Goal: Transaction & Acquisition: Purchase product/service

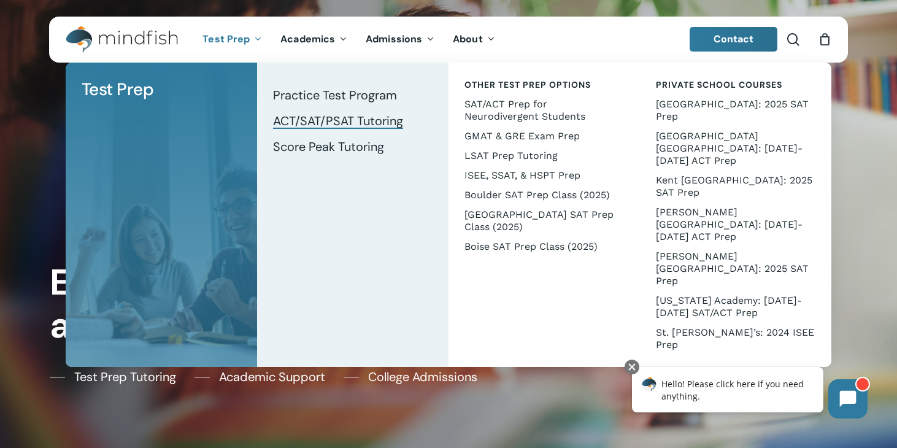
click at [310, 121] on span "ACT/SAT/PSAT Tutoring" at bounding box center [338, 121] width 130 height 16
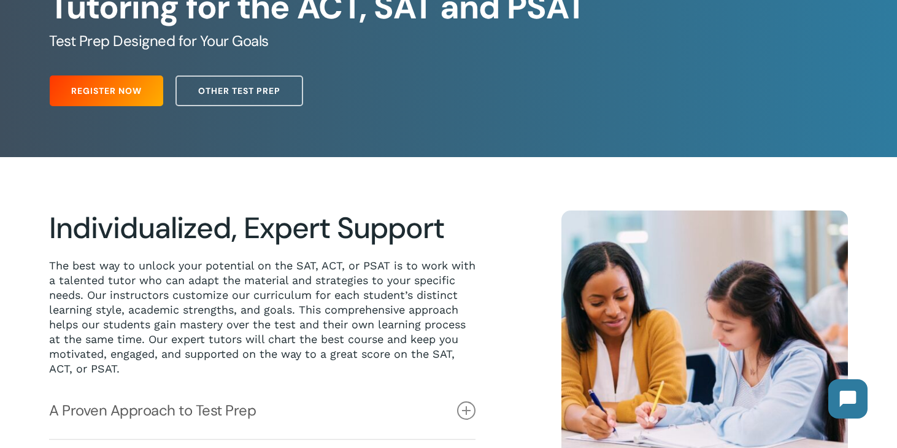
scroll to position [257, 0]
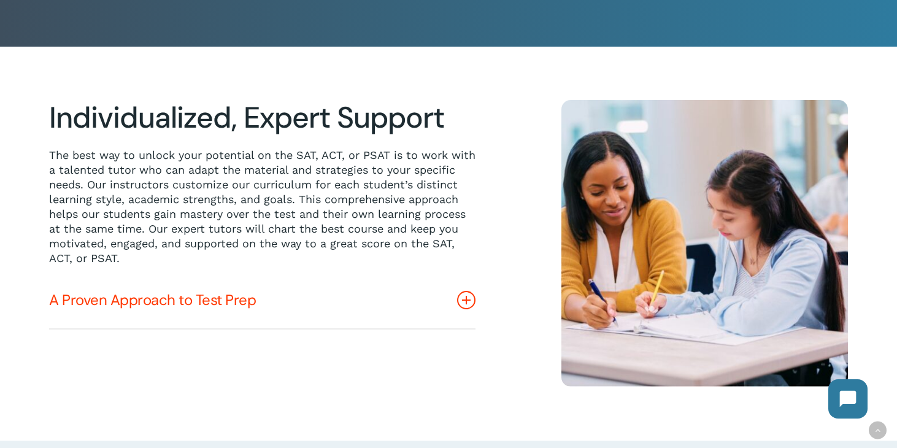
click at [132, 304] on link "A Proven Approach to Test Prep" at bounding box center [262, 300] width 426 height 56
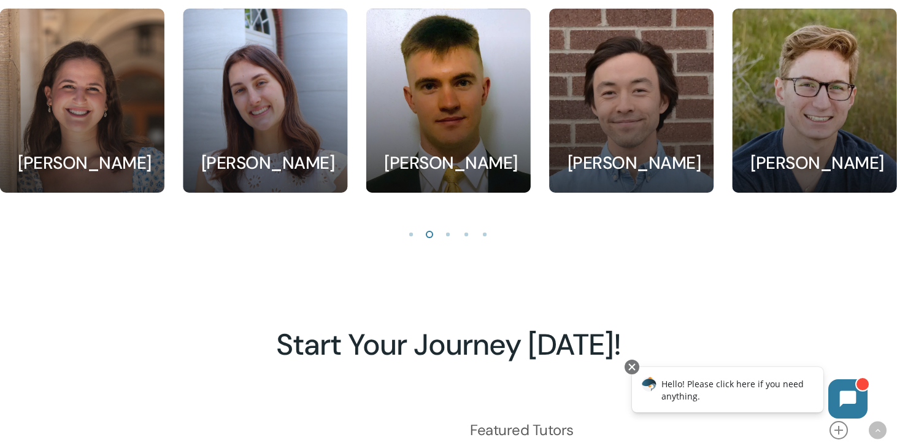
scroll to position [1240, 0]
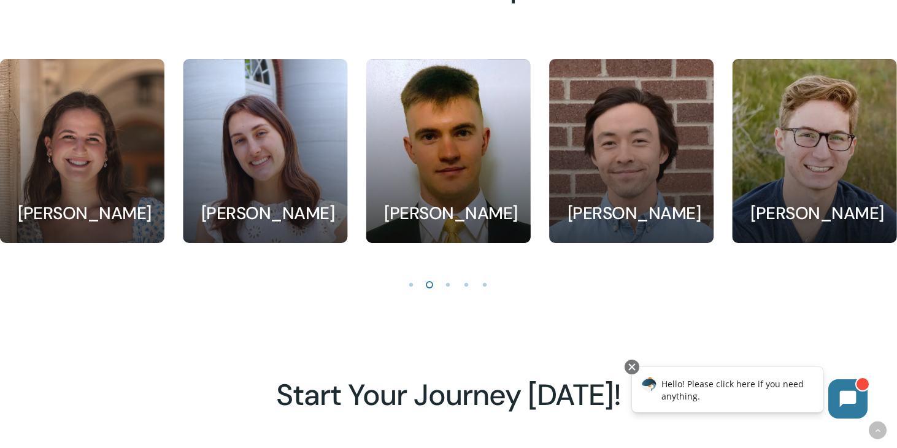
click at [443, 289] on li "Page dot 3" at bounding box center [448, 284] width 18 height 18
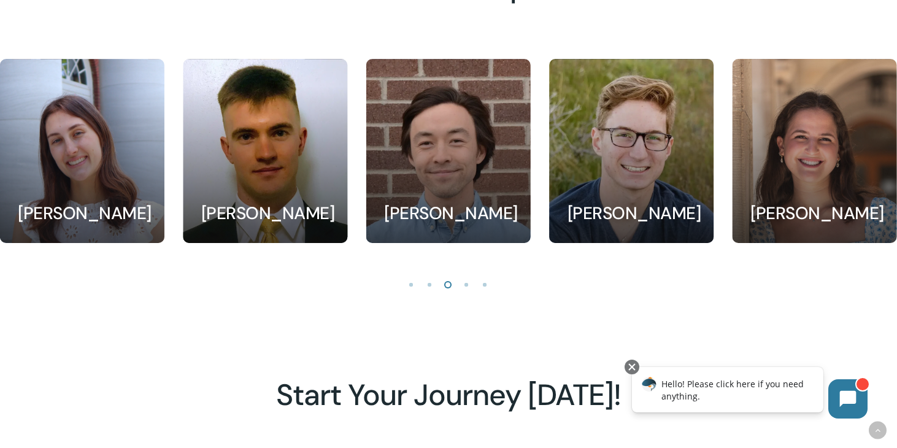
click at [407, 287] on li "Page dot 1" at bounding box center [411, 284] width 18 height 18
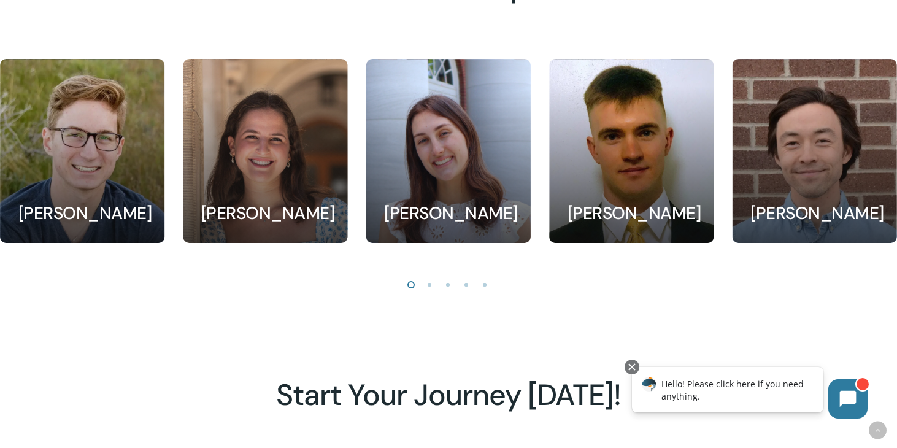
click at [448, 285] on li "Page dot 3" at bounding box center [448, 284] width 18 height 18
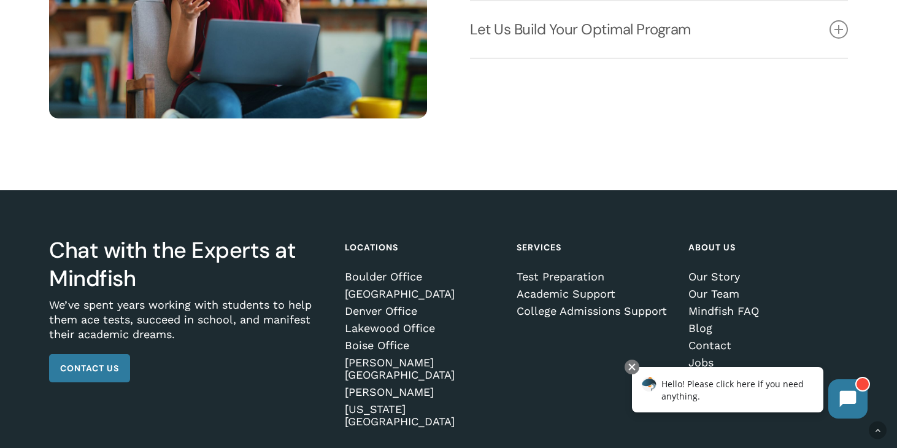
scroll to position [1869, 0]
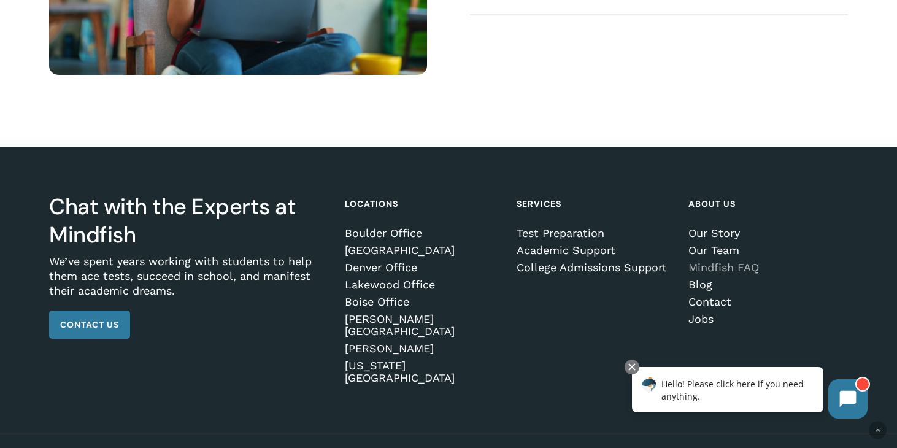
click at [704, 266] on link "Mindfish FAQ" at bounding box center [766, 267] width 156 height 12
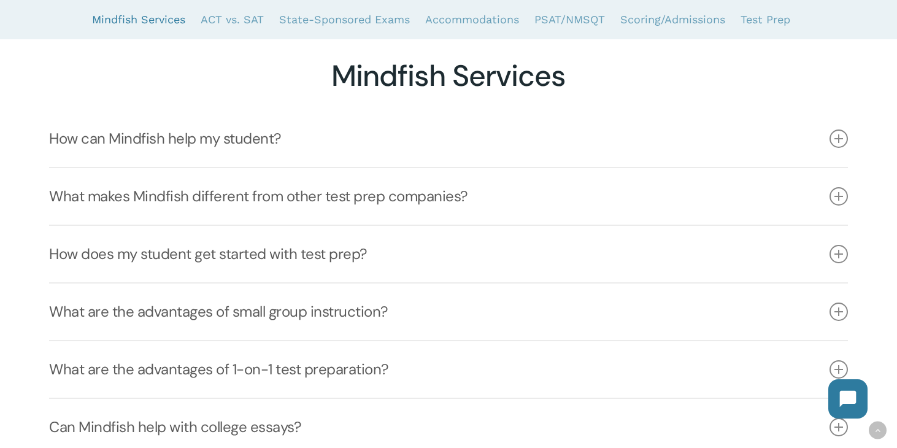
scroll to position [209, 0]
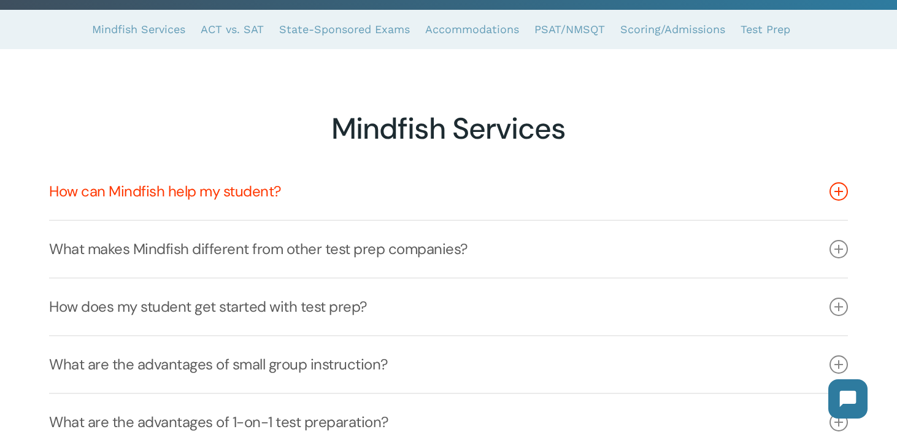
click at [483, 190] on link "How can Mindfish help my student?" at bounding box center [448, 191] width 799 height 56
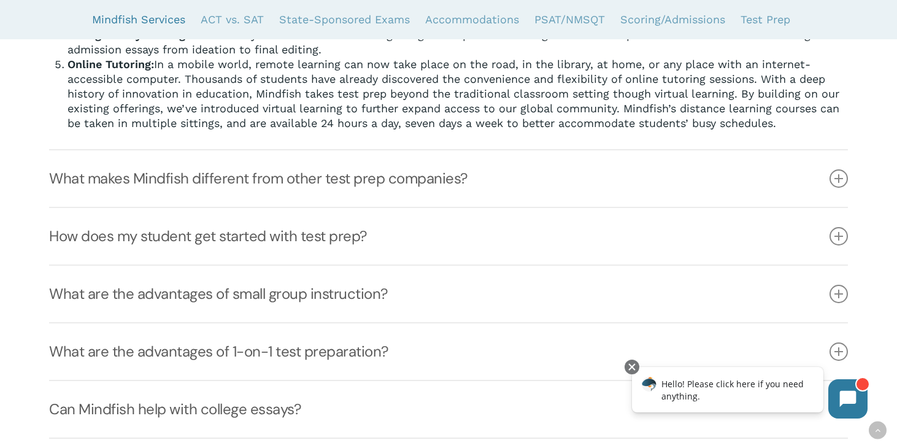
scroll to position [695, 0]
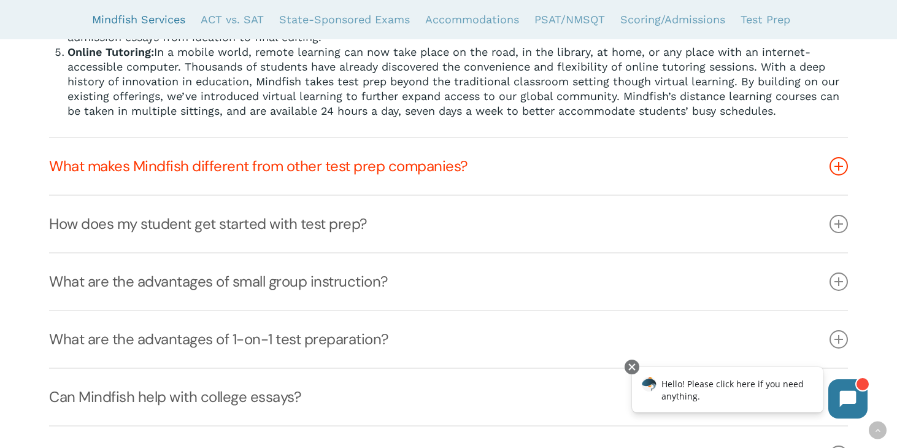
click at [470, 153] on link "What makes Mindfish different from other test prep companies?" at bounding box center [448, 166] width 799 height 56
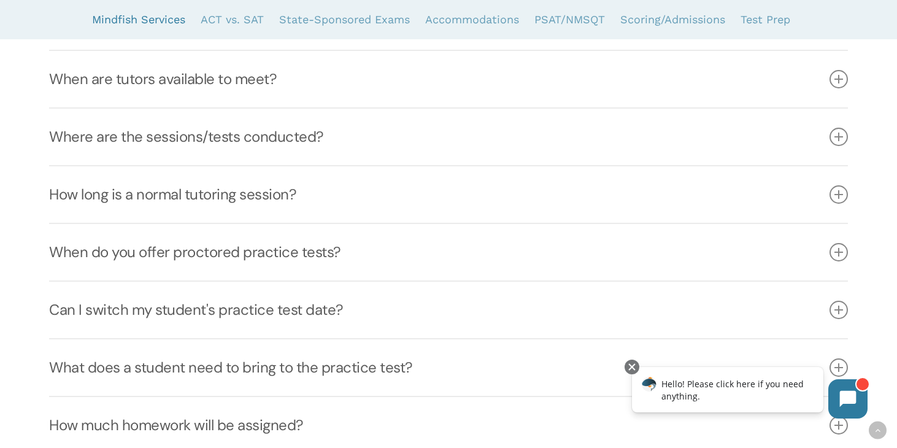
scroll to position [807, 0]
click at [470, 153] on link "Where are the sessions/tests conducted?" at bounding box center [448, 135] width 799 height 56
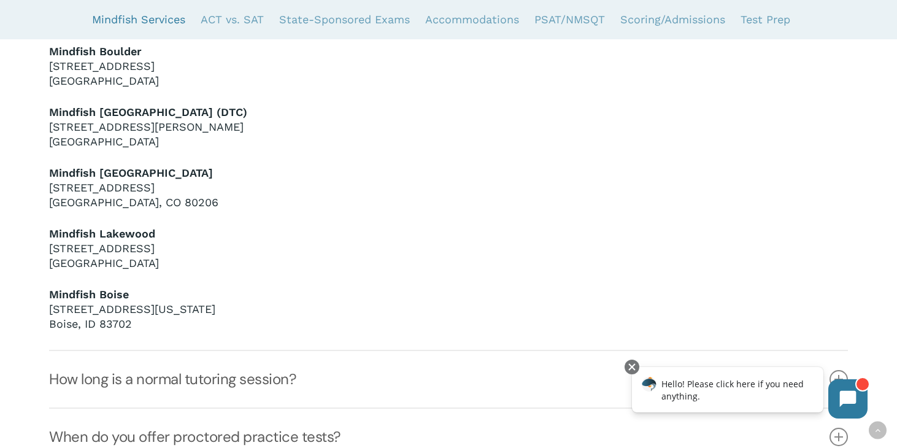
scroll to position [883, 0]
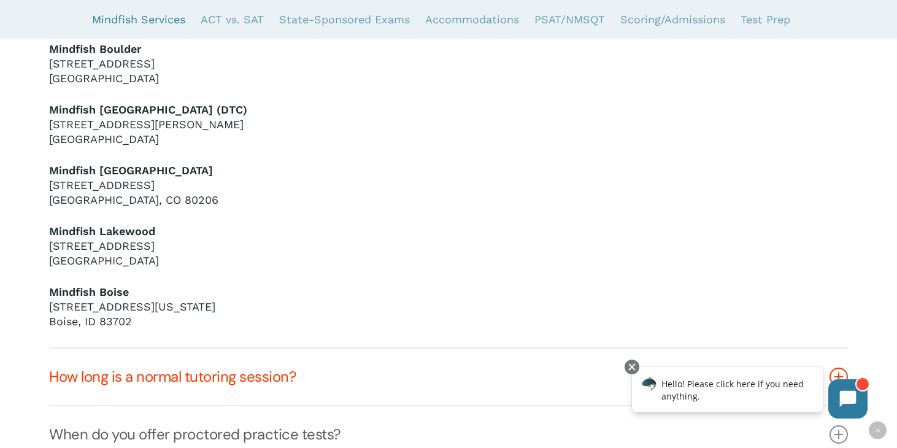
click at [370, 373] on link "How long is a normal tutoring session?" at bounding box center [448, 376] width 799 height 56
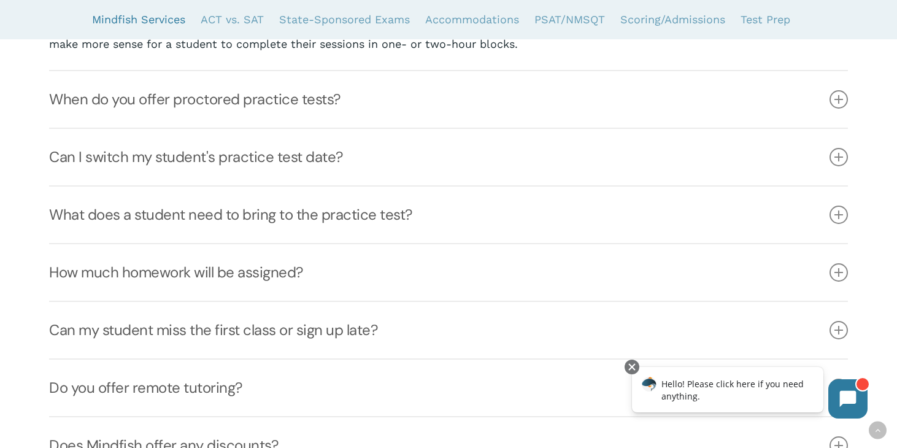
scroll to position [815, 0]
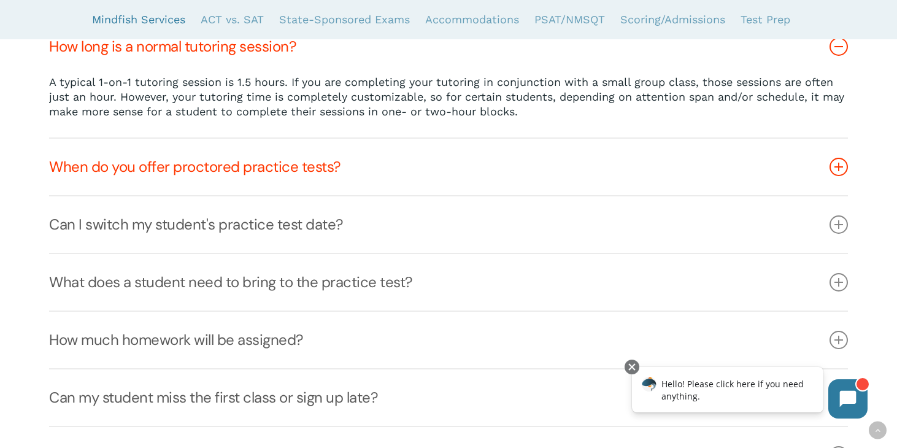
click at [310, 185] on link "When do you offer proctored practice tests?" at bounding box center [448, 167] width 799 height 56
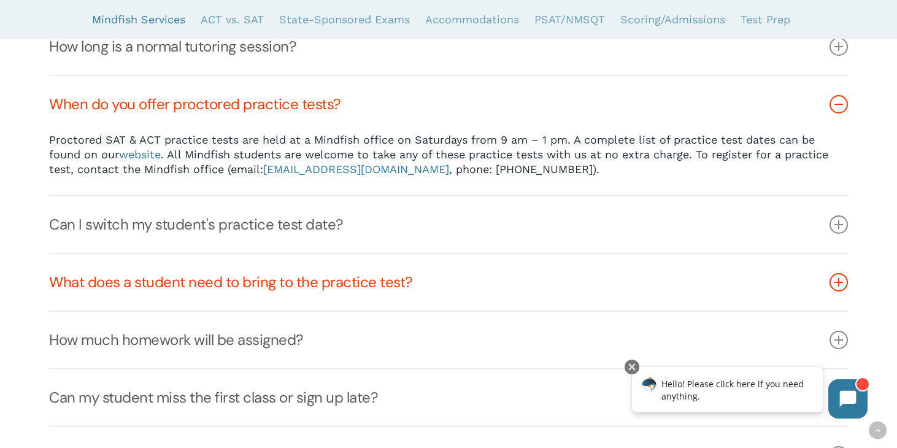
click at [340, 282] on link "What does a student need to bring to the practice test?" at bounding box center [448, 282] width 799 height 56
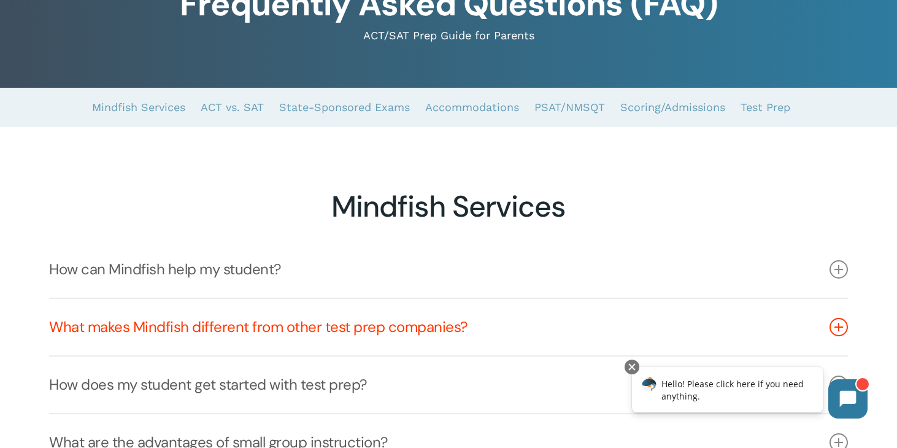
scroll to position [0, 0]
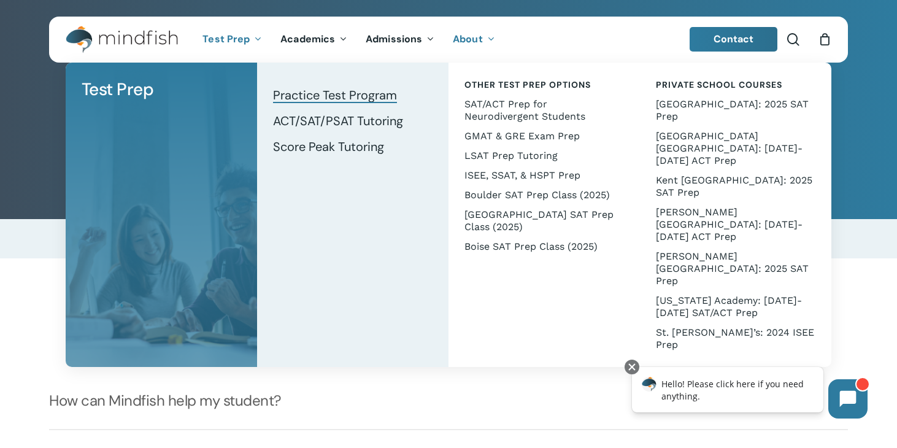
click at [303, 94] on span "Practice Test Program" at bounding box center [335, 95] width 124 height 16
click at [309, 118] on span "ACT/SAT/PSAT Tutoring" at bounding box center [338, 121] width 130 height 16
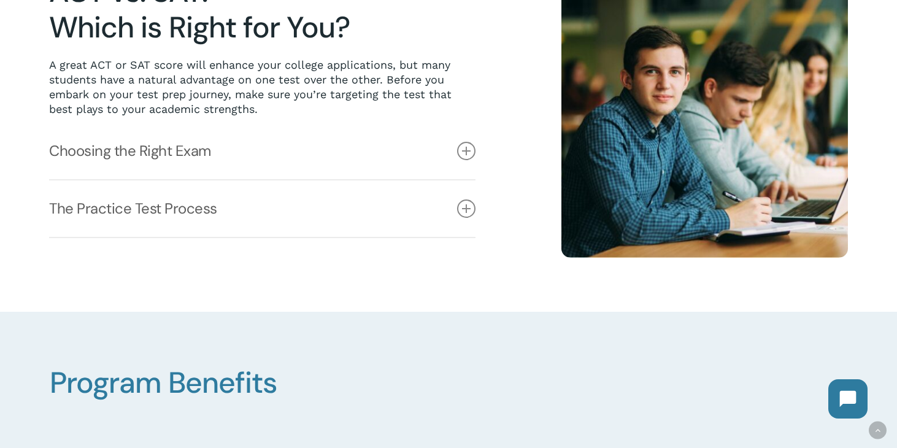
scroll to position [335, 0]
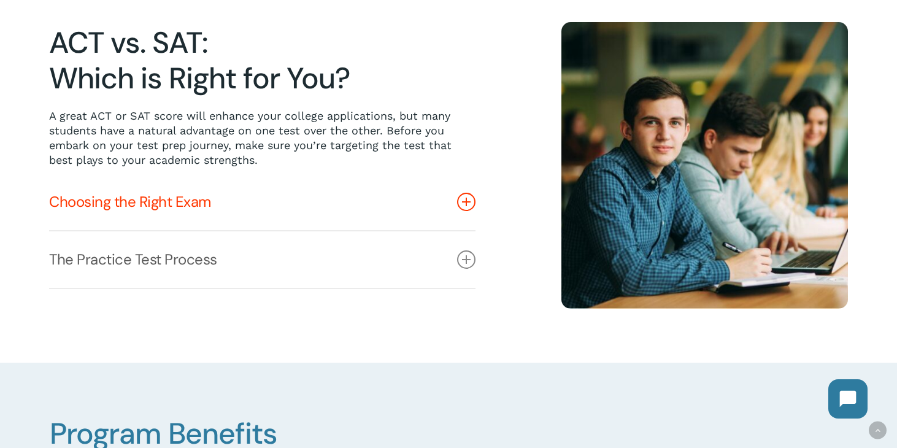
click at [464, 198] on icon at bounding box center [466, 202] width 18 height 18
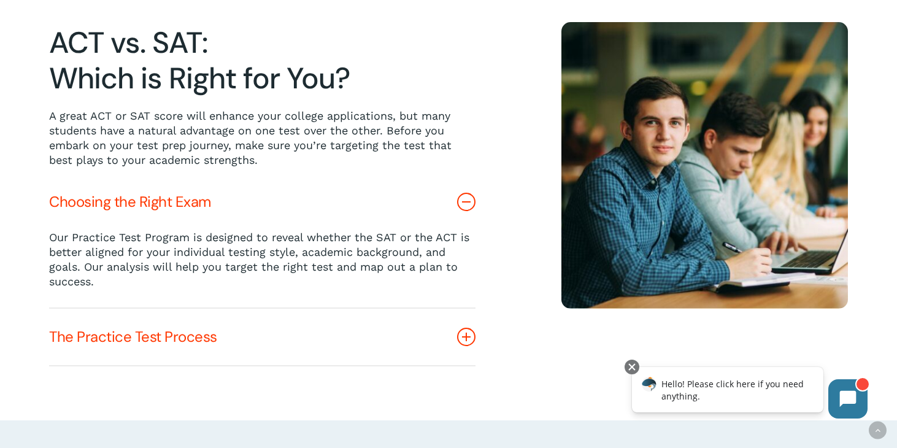
click at [466, 324] on link "The Practice Test Process" at bounding box center [262, 337] width 426 height 56
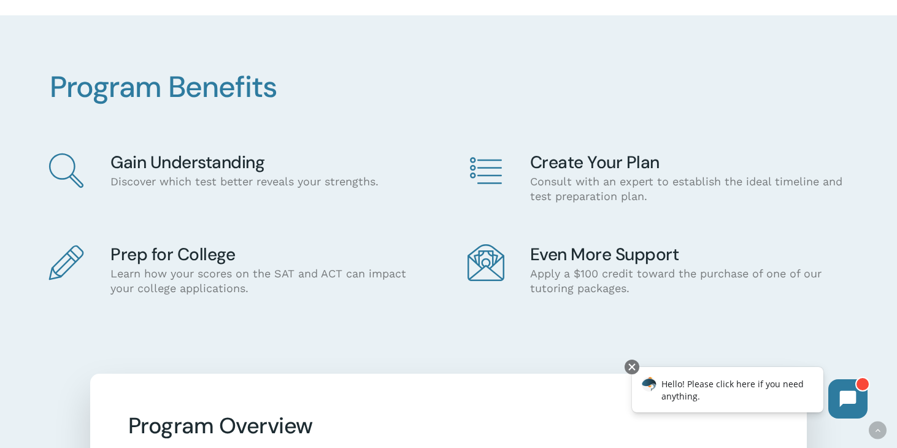
scroll to position [767, 0]
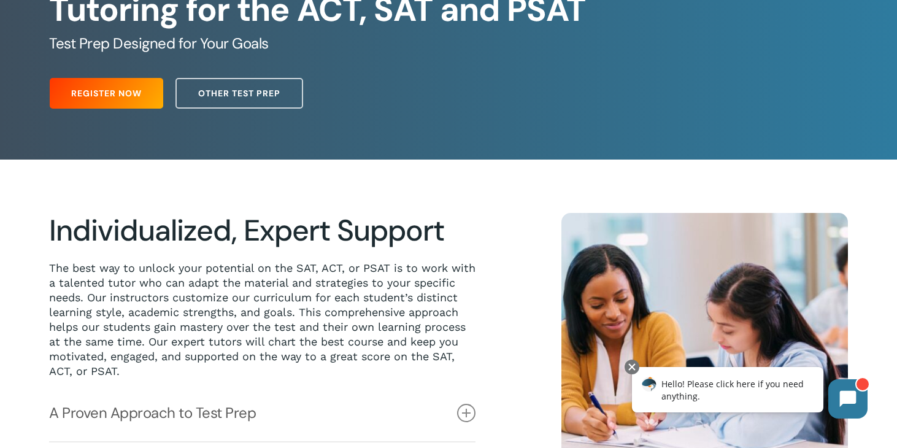
scroll to position [96, 0]
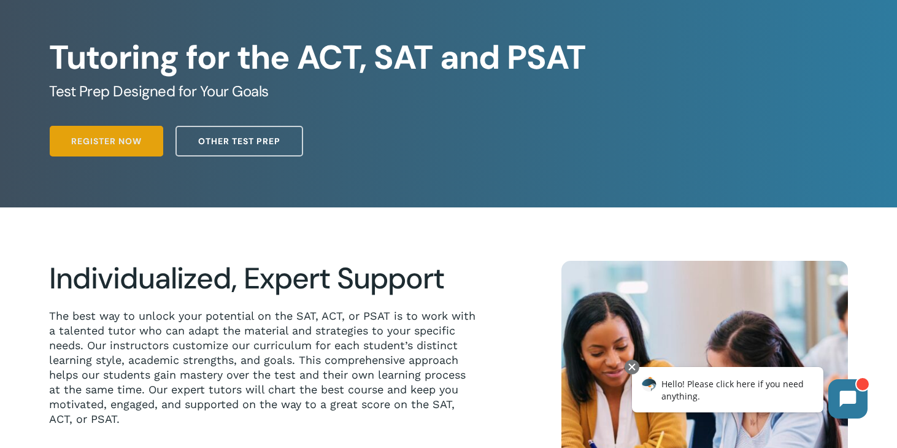
click at [141, 142] on span "Register Now" at bounding box center [106, 141] width 71 height 12
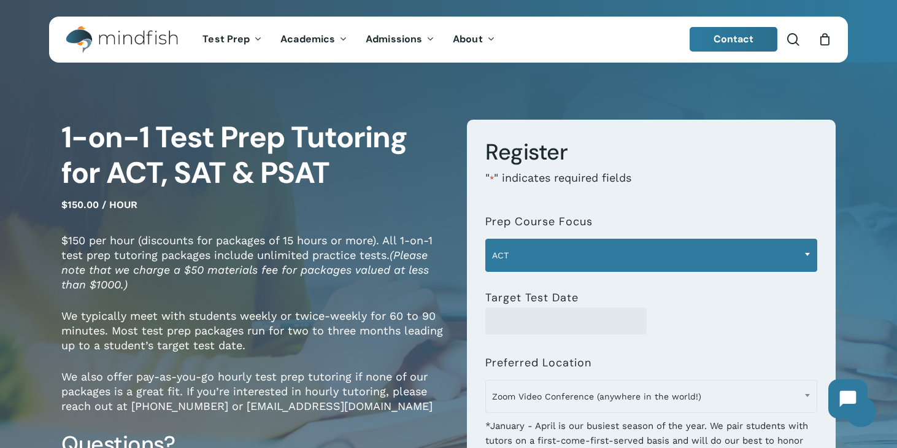
click at [521, 257] on span "ACT" at bounding box center [651, 255] width 331 height 26
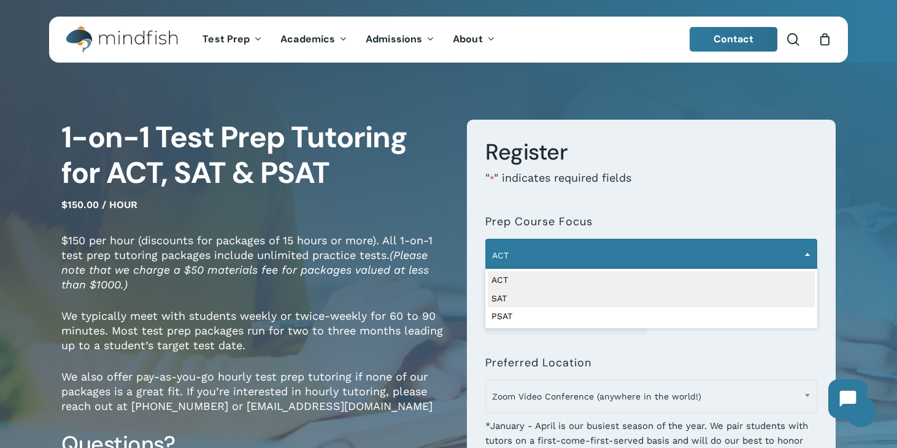
select select "***"
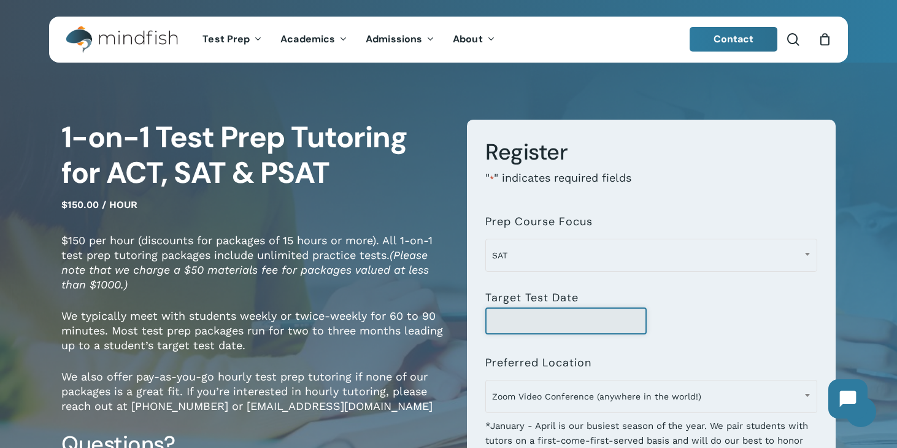
click at [523, 316] on input "Target Test Date" at bounding box center [565, 320] width 161 height 27
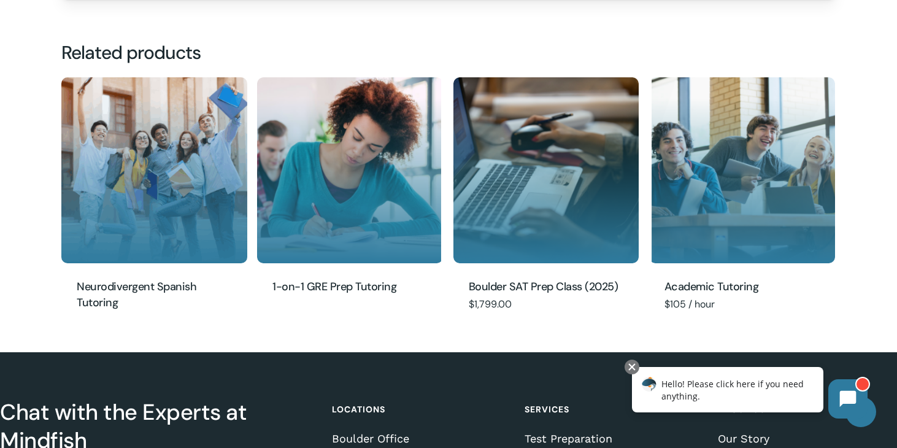
scroll to position [1358, 0]
